Goal: Find specific page/section: Find specific page/section

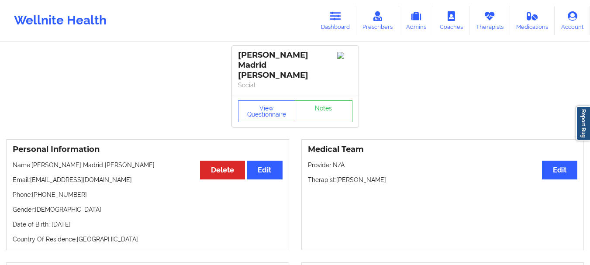
click at [35, 161] on p "Name: [PERSON_NAME] Madrid [PERSON_NAME]" at bounding box center [148, 165] width 270 height 9
drag, startPoint x: 33, startPoint y: 153, endPoint x: 117, endPoint y: 153, distance: 84.3
click at [117, 161] on p "Name: [PERSON_NAME] Madrid [PERSON_NAME]" at bounding box center [148, 165] width 270 height 9
copy p "[PERSON_NAME] Madrid [PERSON_NAME]"
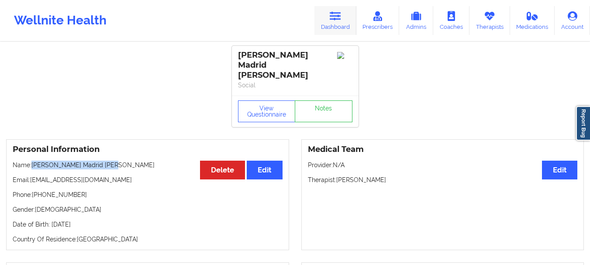
click at [350, 28] on link "Dashboard" at bounding box center [335, 20] width 42 height 29
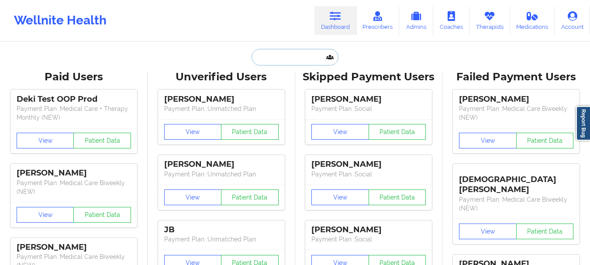
click at [293, 59] on input "text" at bounding box center [295, 57] width 86 height 17
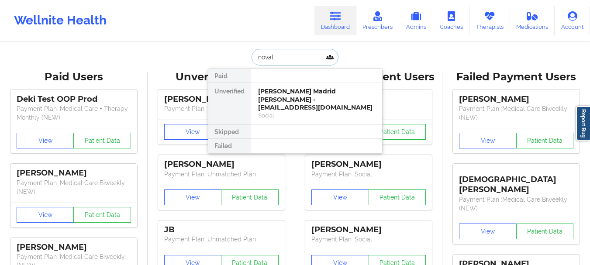
type input "novale"
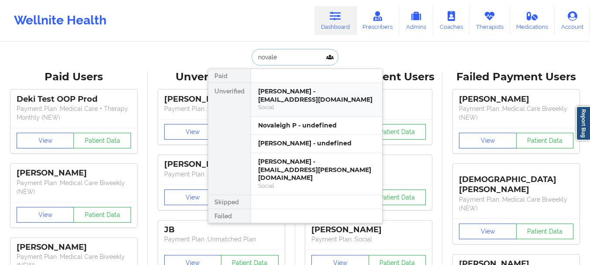
click at [298, 100] on div "[PERSON_NAME] - [EMAIL_ADDRESS][DOMAIN_NAME]" at bounding box center [316, 95] width 117 height 16
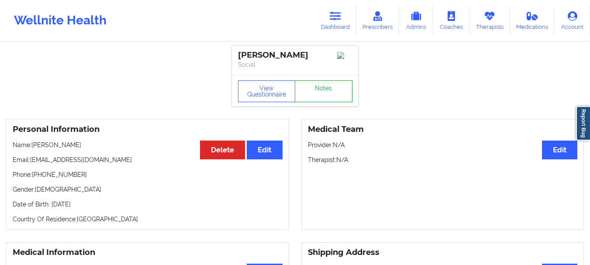
click at [331, 100] on link "Notes" at bounding box center [324, 91] width 58 height 22
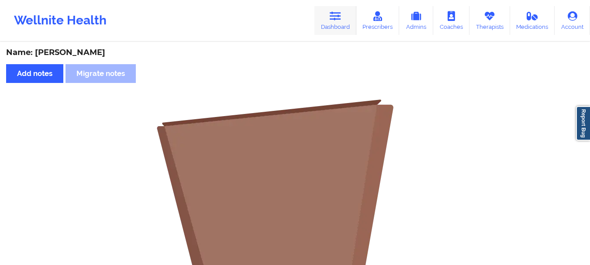
click at [345, 24] on link "Dashboard" at bounding box center [335, 20] width 42 height 29
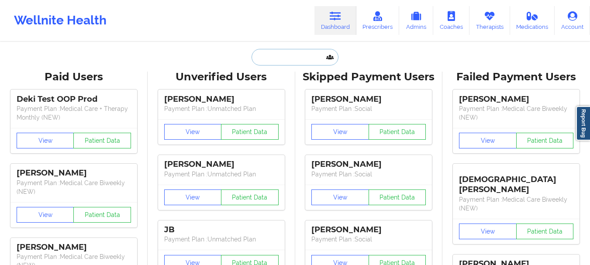
click at [286, 59] on input "text" at bounding box center [295, 57] width 86 height 17
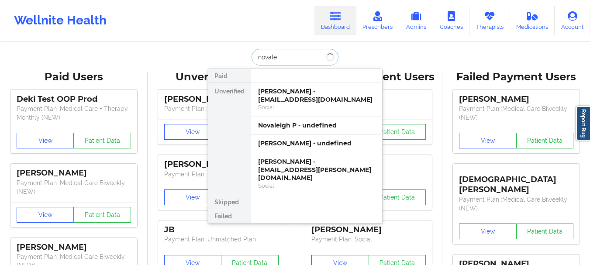
type input "novalei"
click at [320, 164] on div "[PERSON_NAME] - [EMAIL_ADDRESS][PERSON_NAME][DOMAIN_NAME]" at bounding box center [316, 170] width 117 height 24
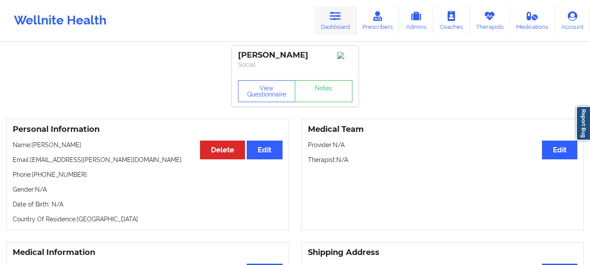
click at [333, 17] on icon at bounding box center [335, 16] width 11 height 10
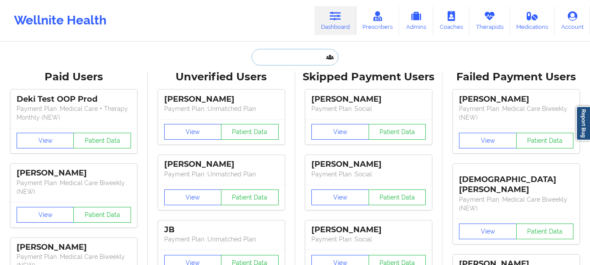
click at [269, 59] on input "text" at bounding box center [295, 57] width 86 height 17
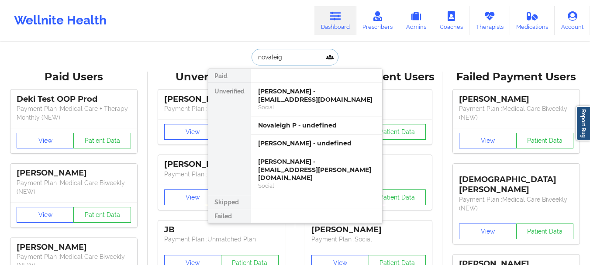
type input "novaleigh"
click at [297, 110] on div "Social" at bounding box center [316, 107] width 117 height 7
